Goal: Transaction & Acquisition: Subscribe to service/newsletter

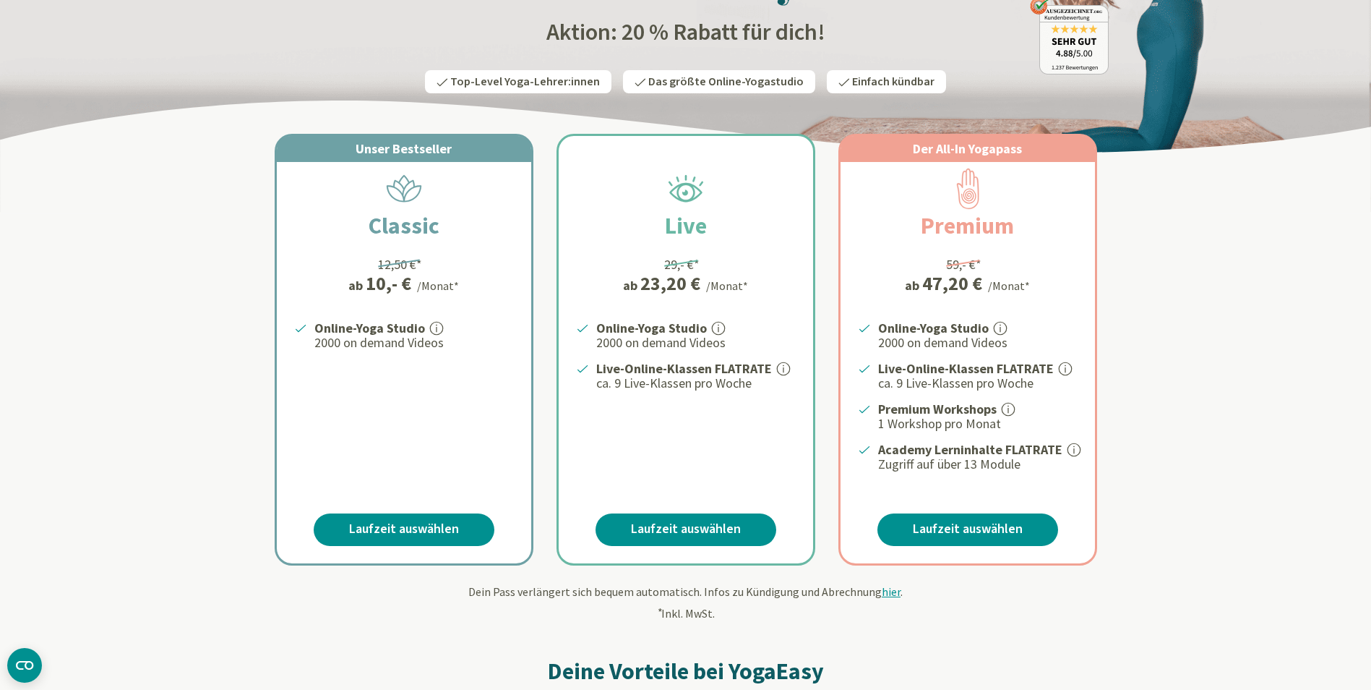
scroll to position [217, 0]
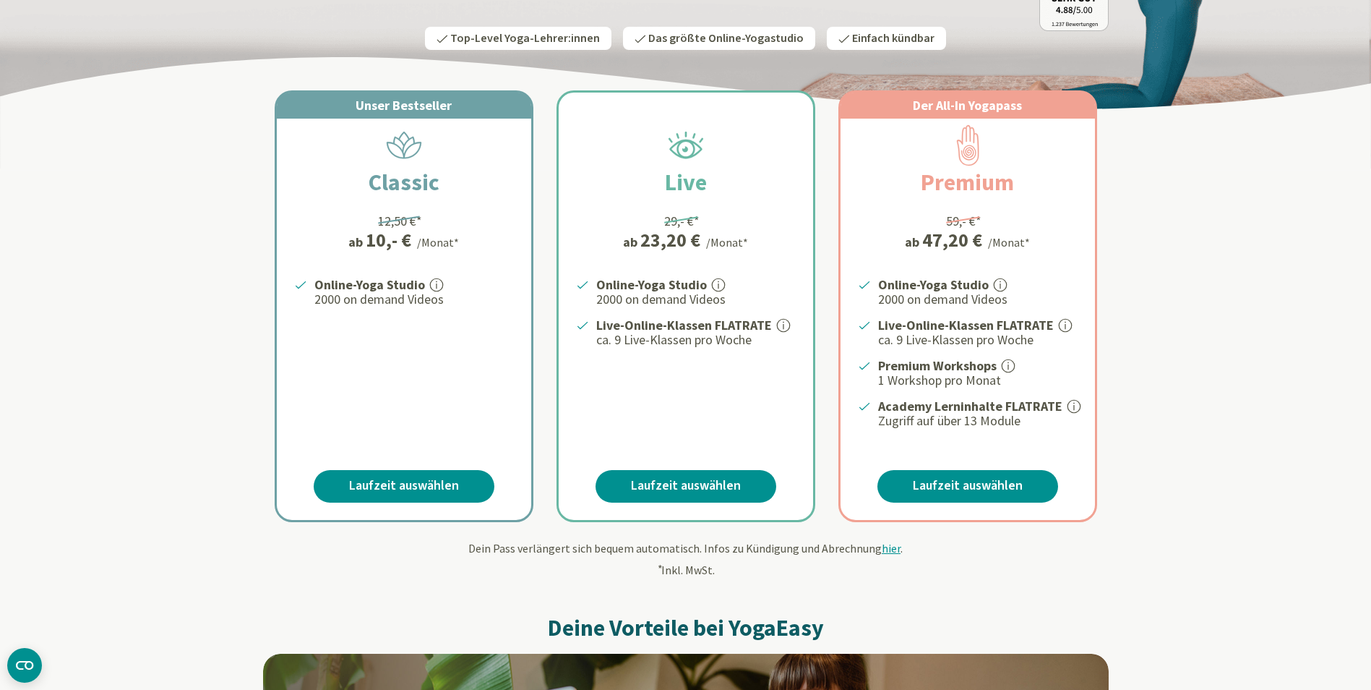
click at [885, 546] on span "hier" at bounding box center [891, 548] width 19 height 14
click at [884, 549] on span "hier" at bounding box center [891, 548] width 19 height 14
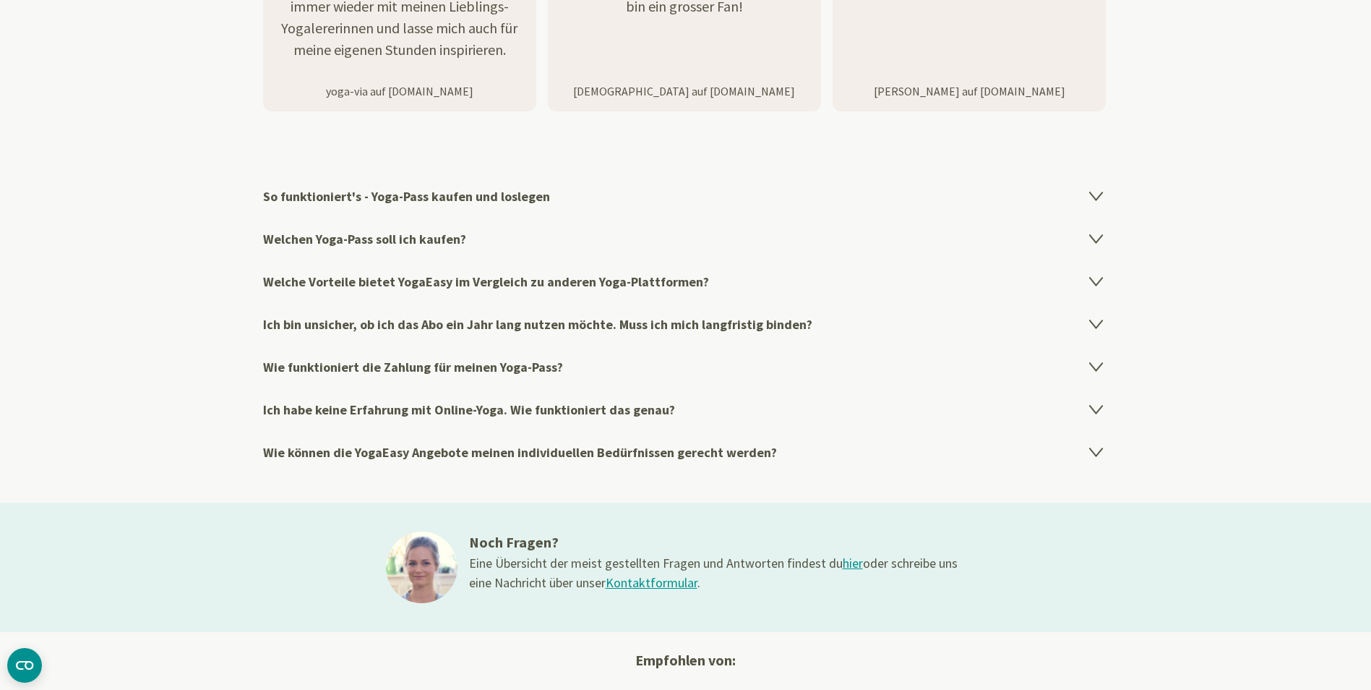
scroll to position [2313, 0]
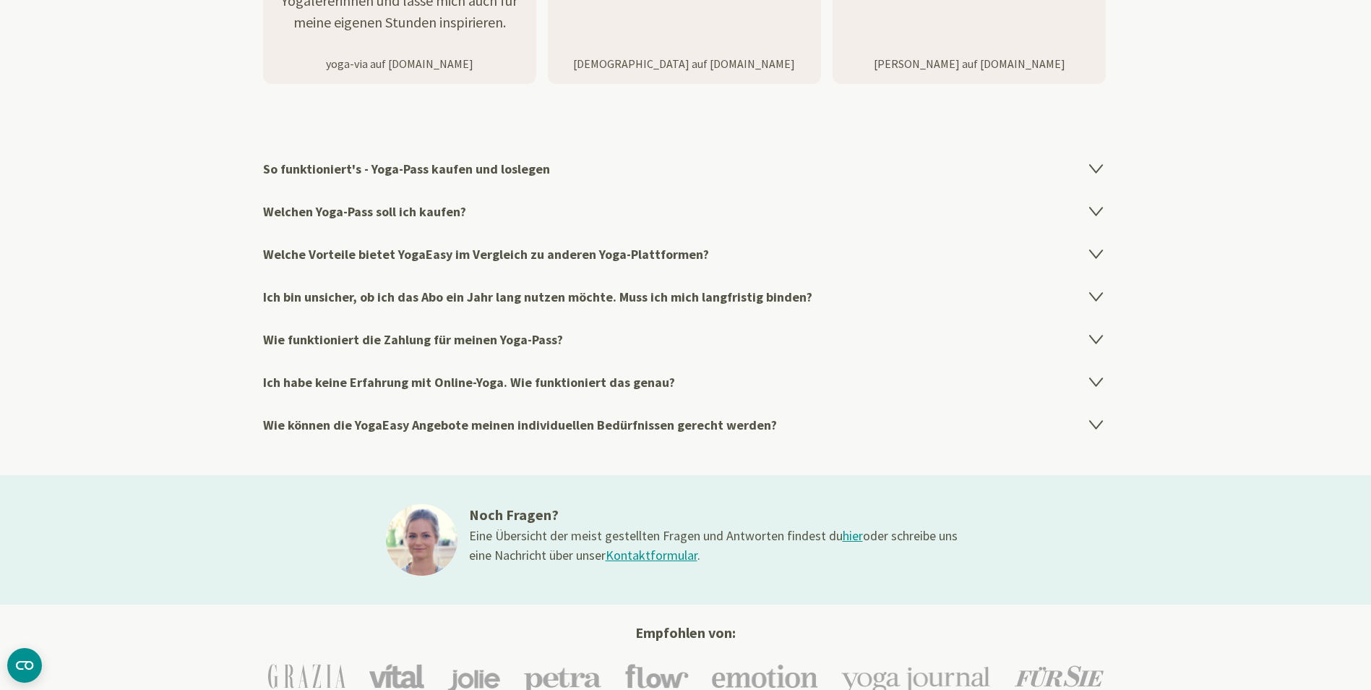
click at [1097, 163] on icon at bounding box center [1096, 167] width 17 height 17
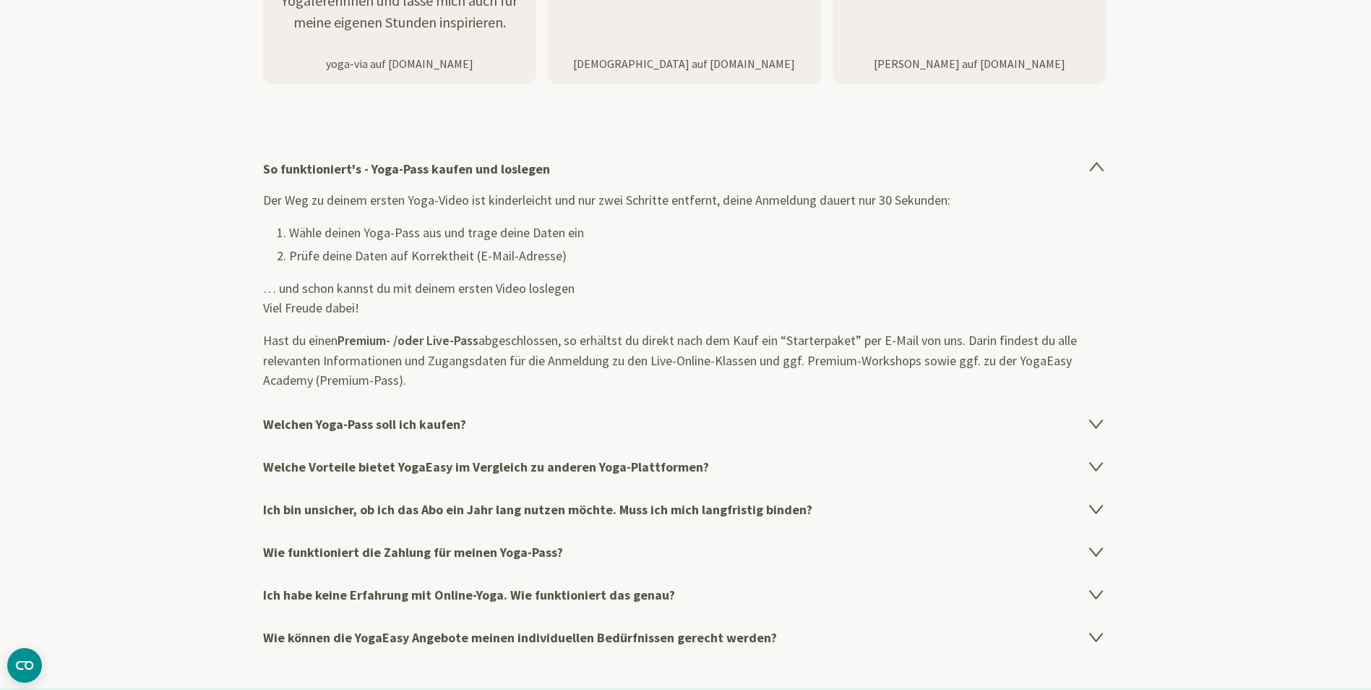
click at [1095, 419] on icon at bounding box center [1096, 422] width 17 height 17
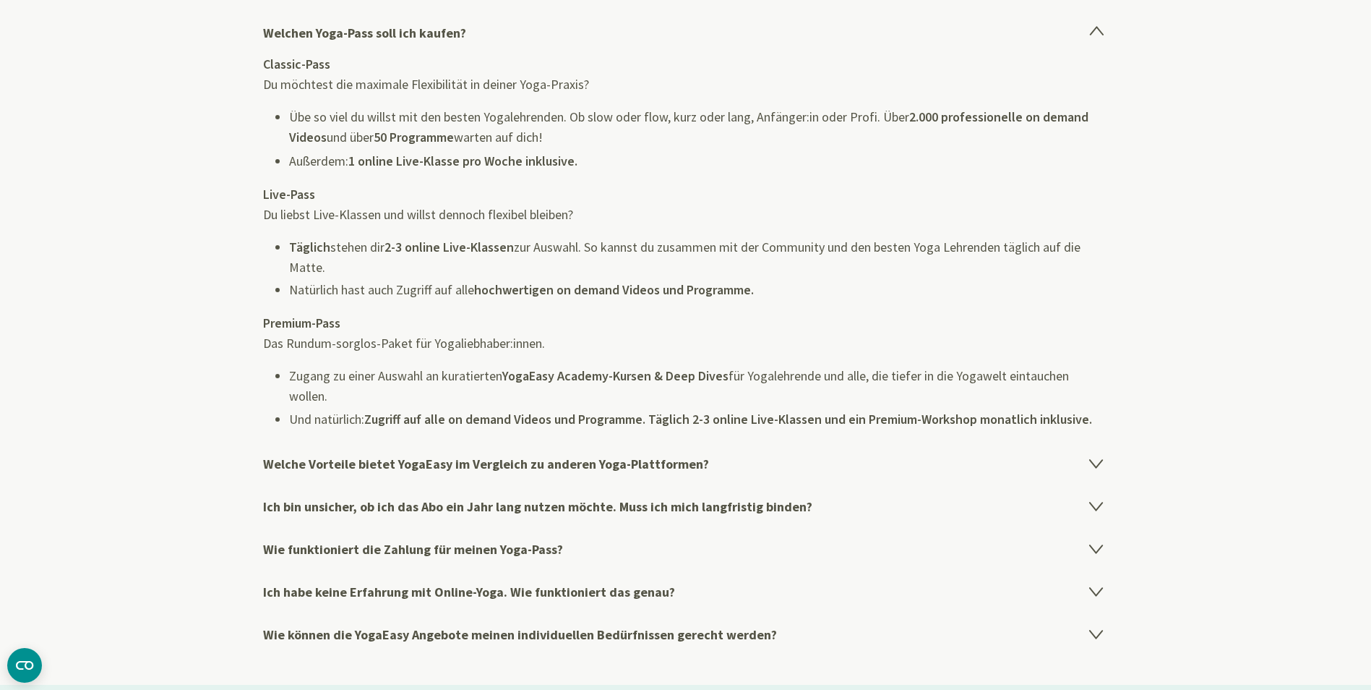
scroll to position [2530, 0]
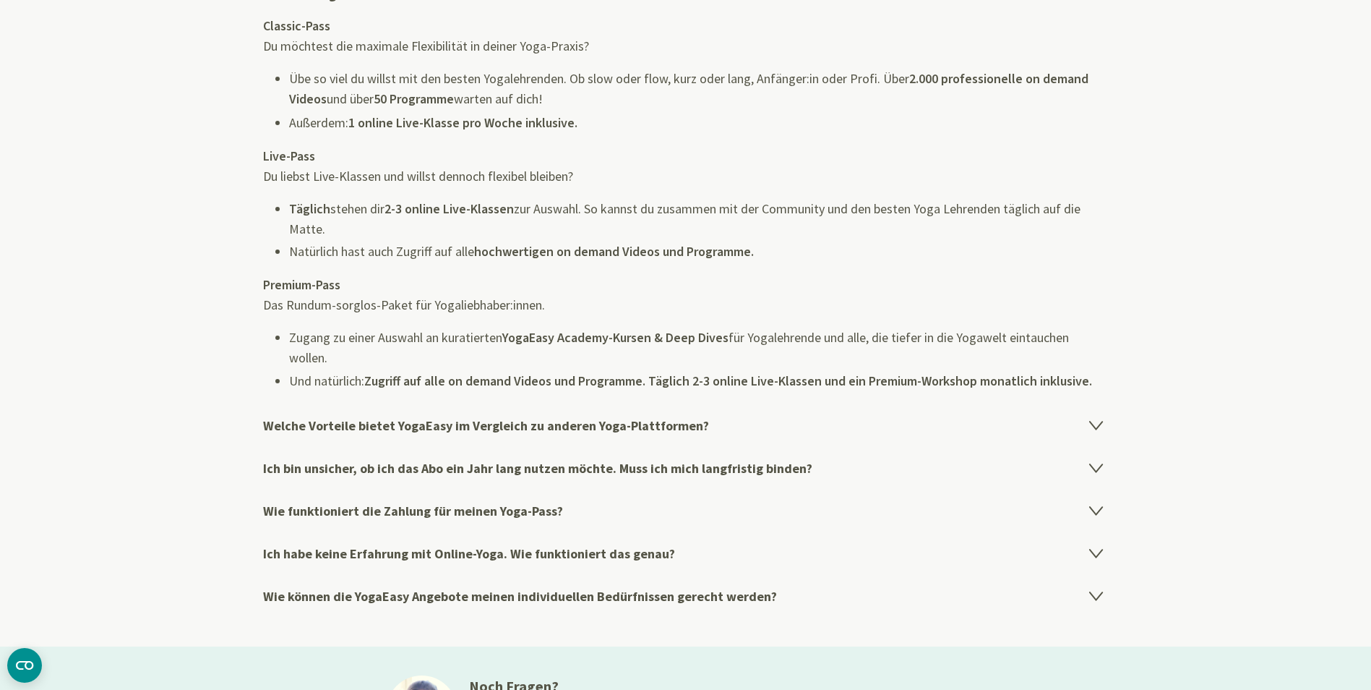
click at [1098, 426] on icon at bounding box center [1095, 425] width 12 height 8
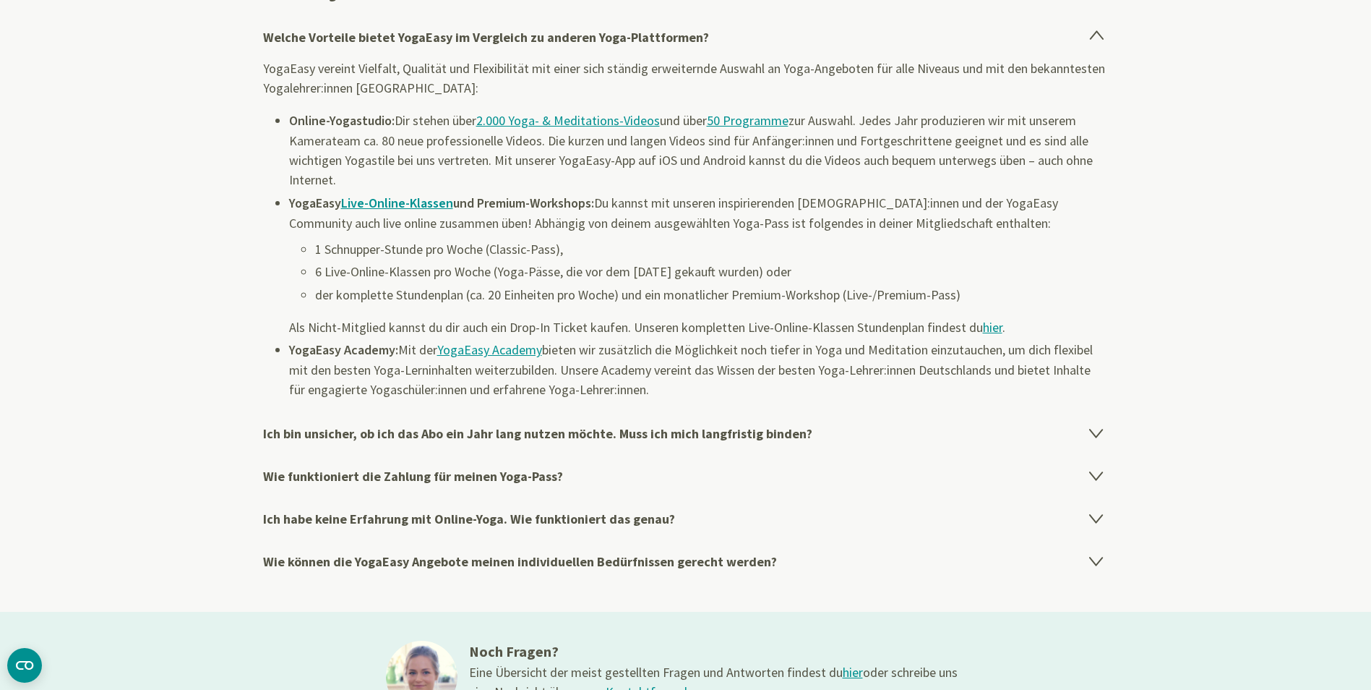
click at [1094, 434] on icon at bounding box center [1095, 433] width 12 height 8
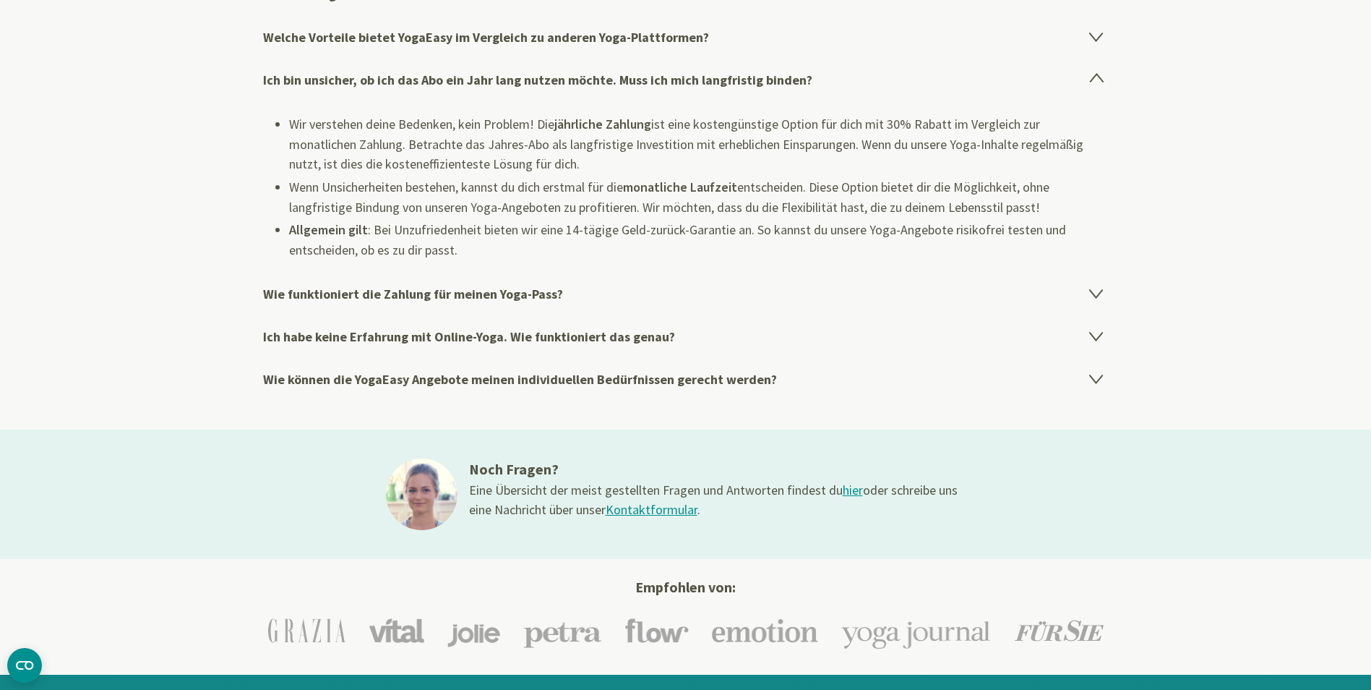
click at [1097, 295] on icon at bounding box center [1095, 294] width 12 height 8
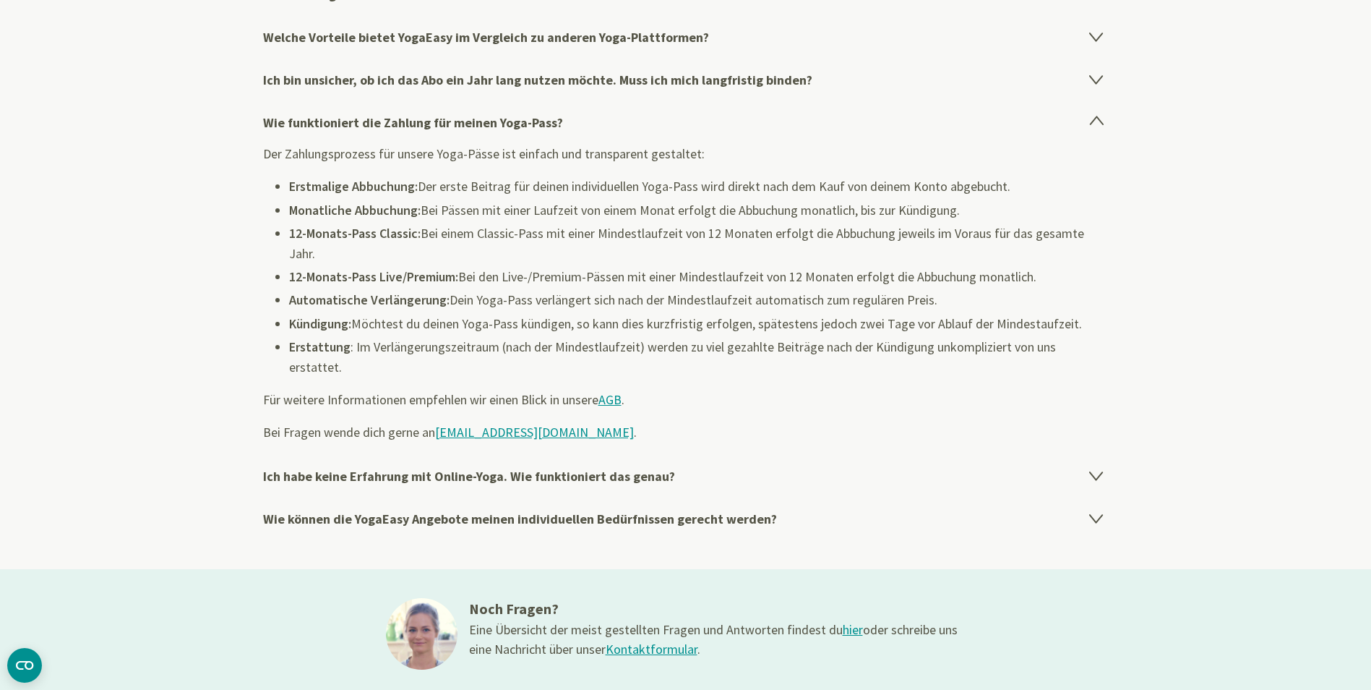
click at [1092, 472] on icon at bounding box center [1095, 476] width 12 height 8
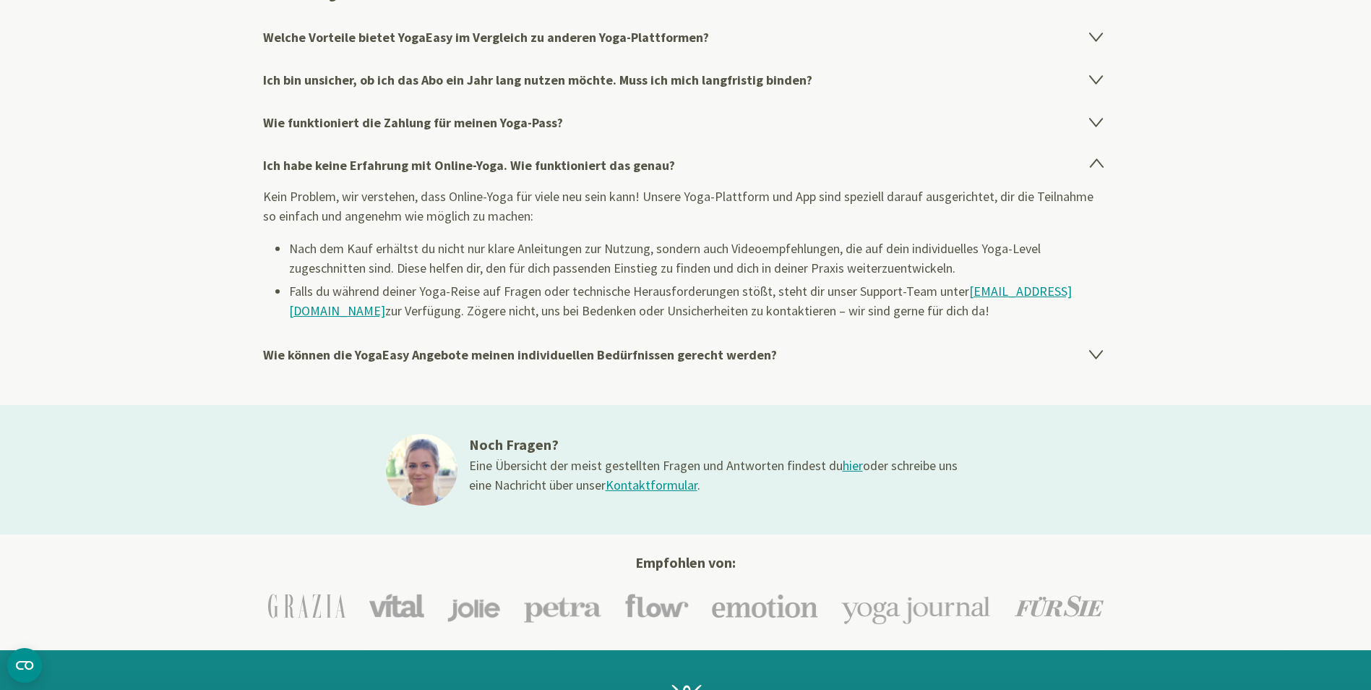
click at [1099, 353] on icon at bounding box center [1095, 355] width 12 height 8
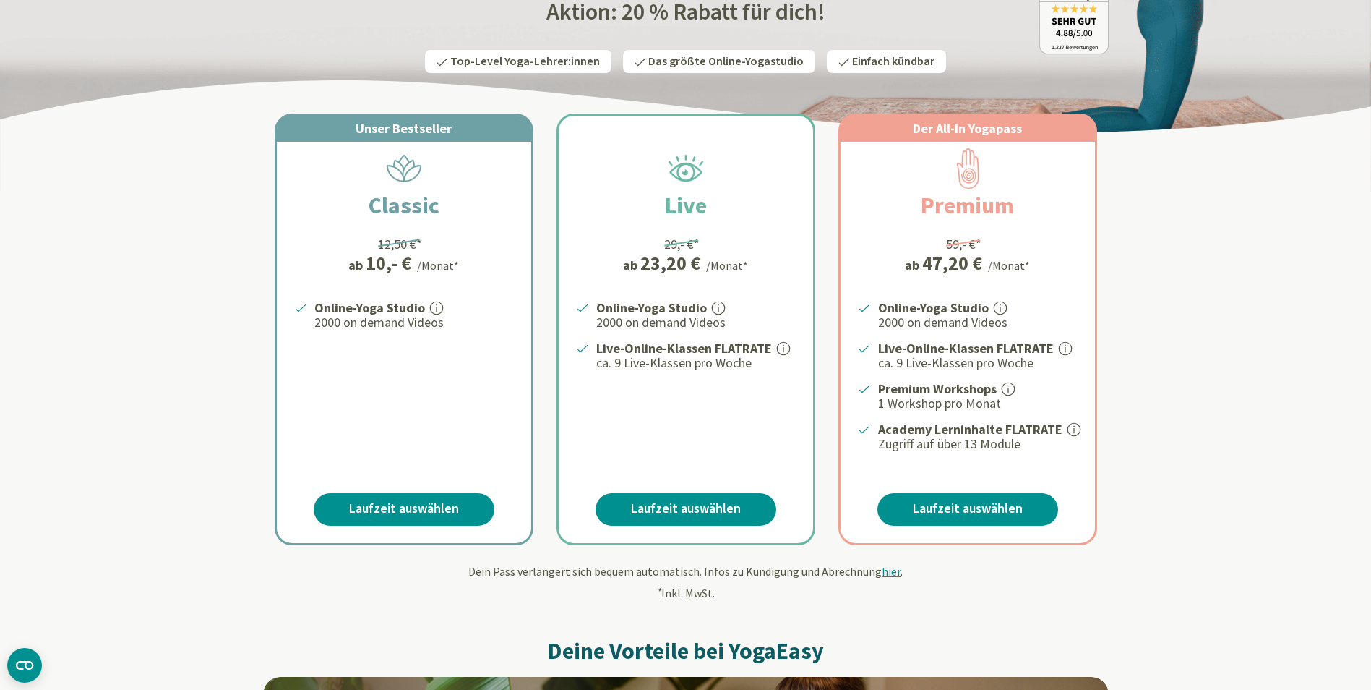
scroll to position [289, 0]
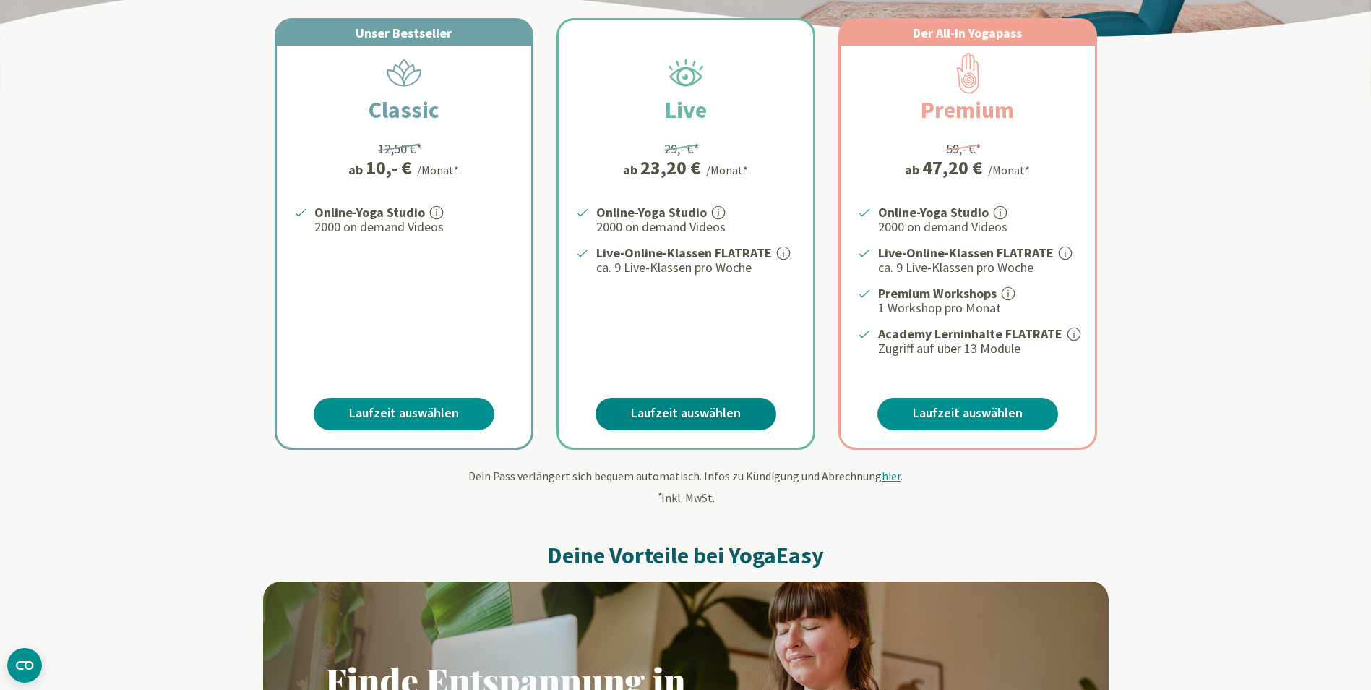
click at [695, 411] on link "Laufzeit auswählen" at bounding box center [686, 414] width 181 height 33
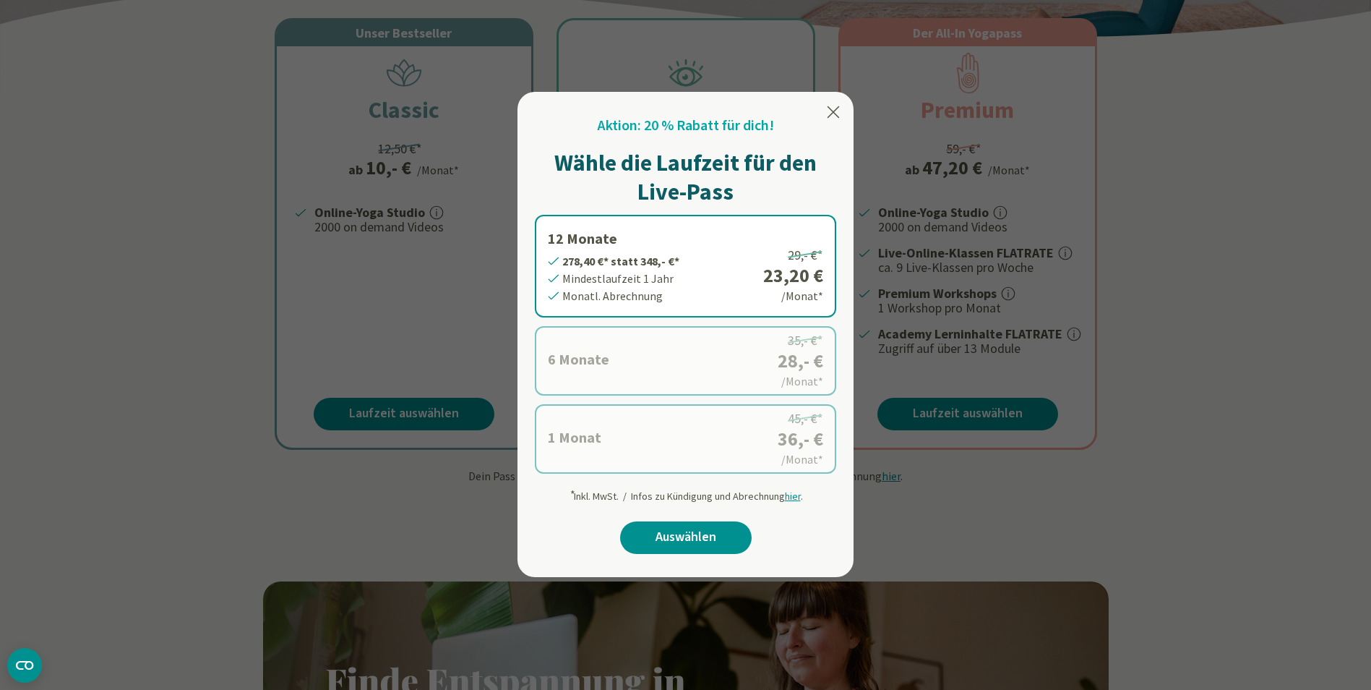
click at [829, 114] on icon at bounding box center [833, 111] width 17 height 17
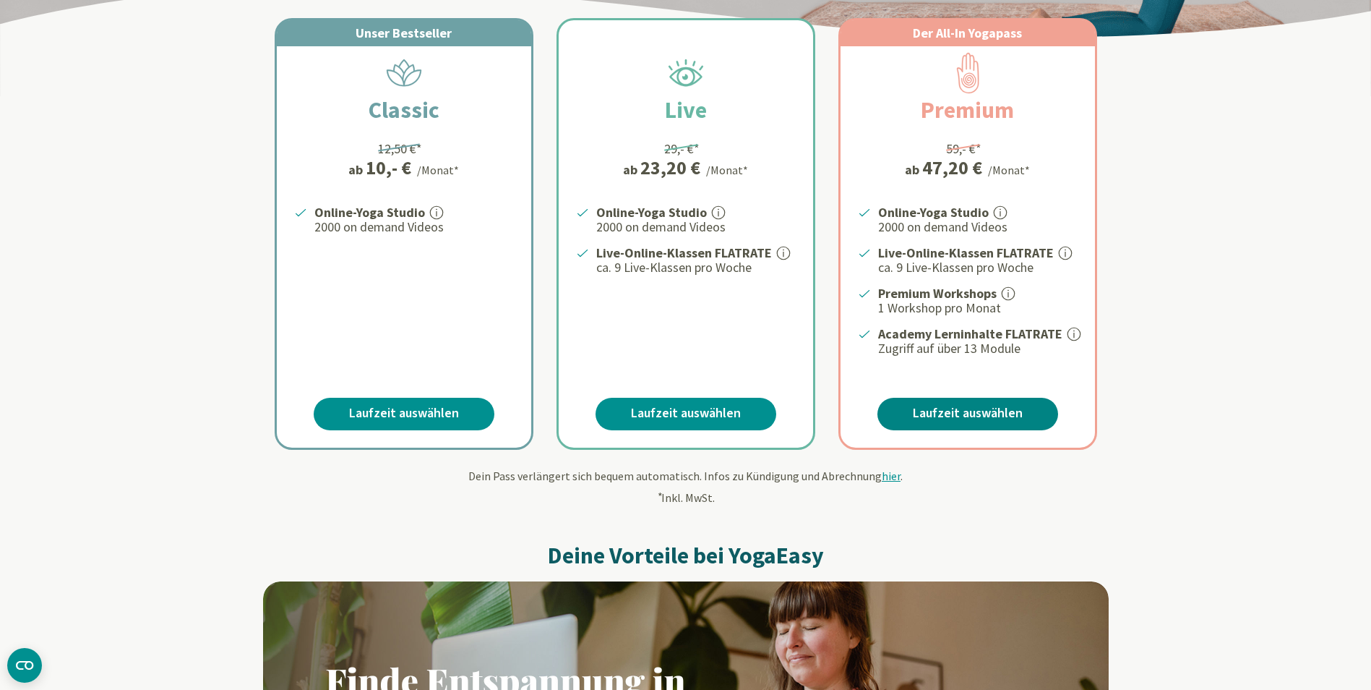
click at [971, 408] on link "Laufzeit auswählen" at bounding box center [968, 414] width 181 height 33
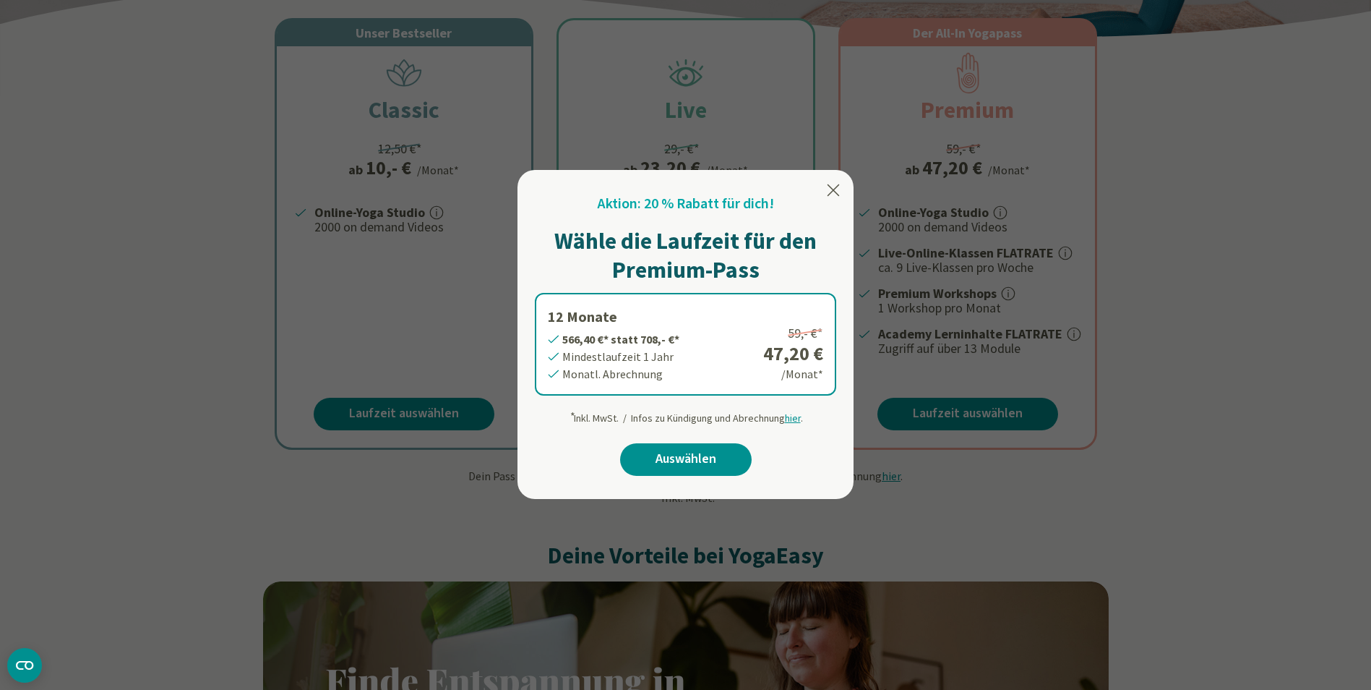
click at [834, 189] on icon at bounding box center [834, 190] width 12 height 12
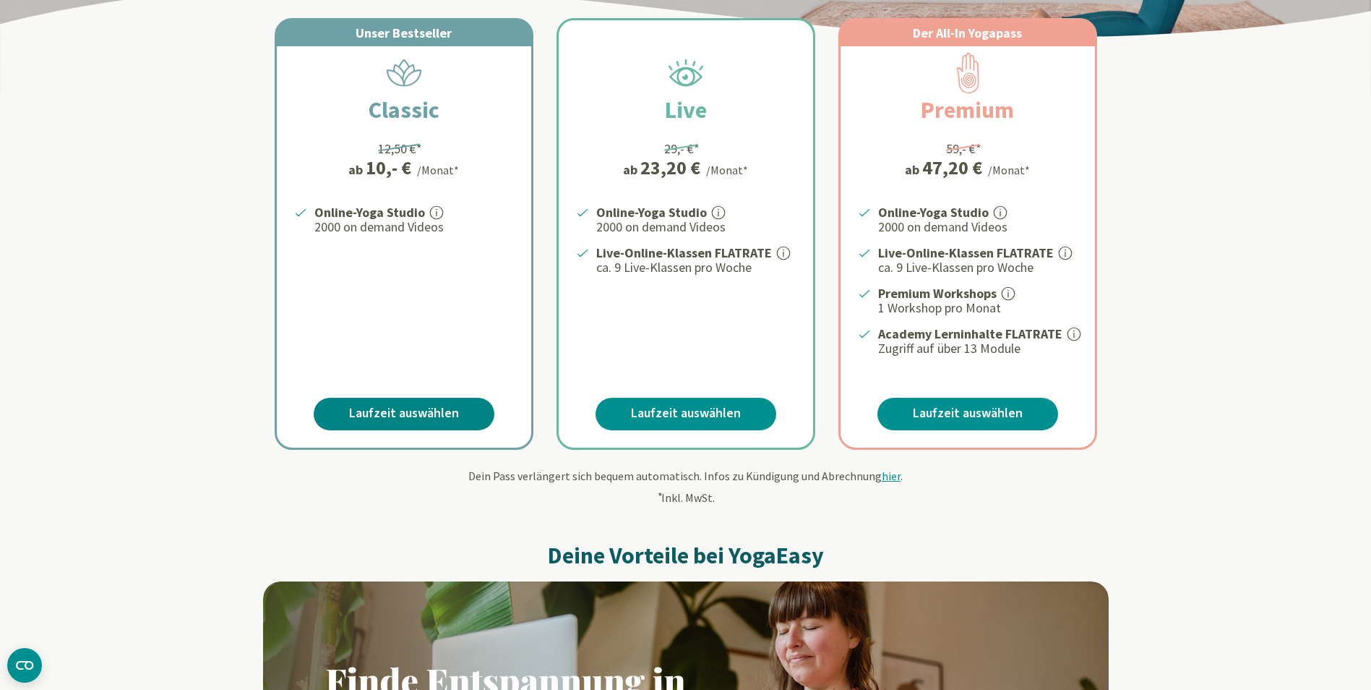
click at [413, 409] on link "Laufzeit auswählen" at bounding box center [404, 414] width 181 height 33
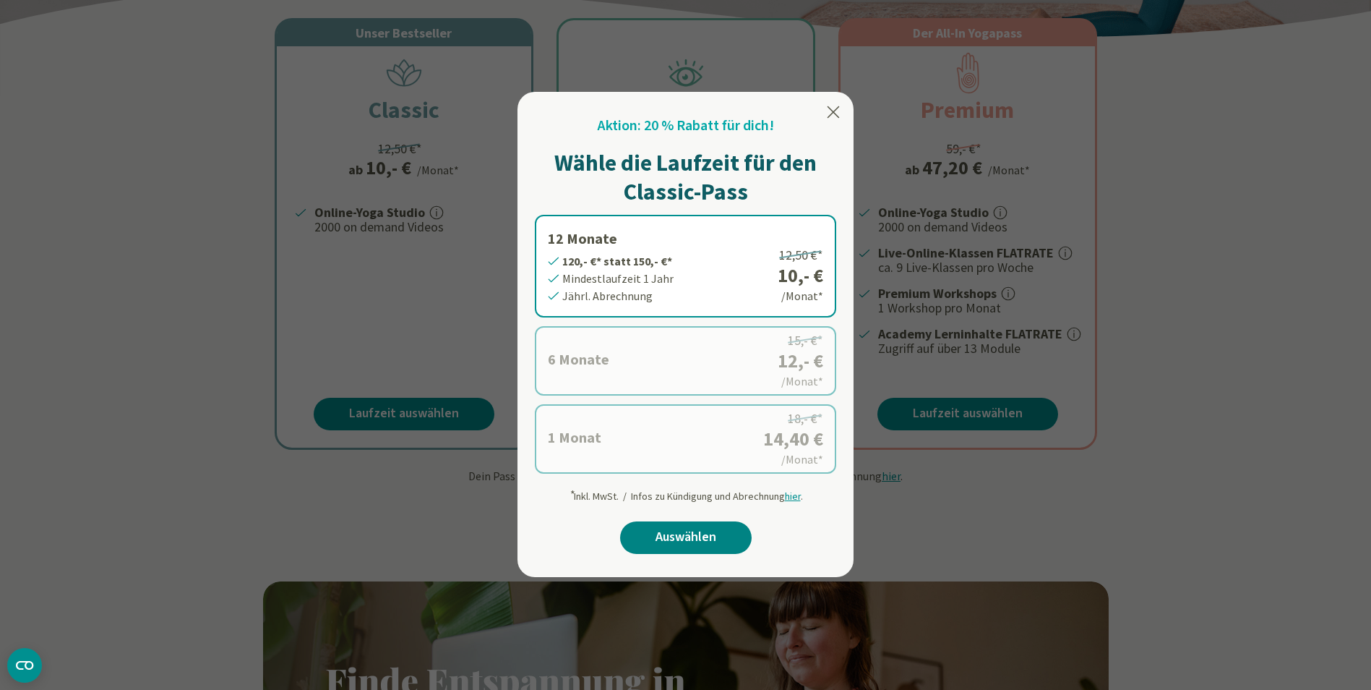
click at [693, 539] on link "Auswählen" at bounding box center [686, 537] width 132 height 33
